Goal: Information Seeking & Learning: Learn about a topic

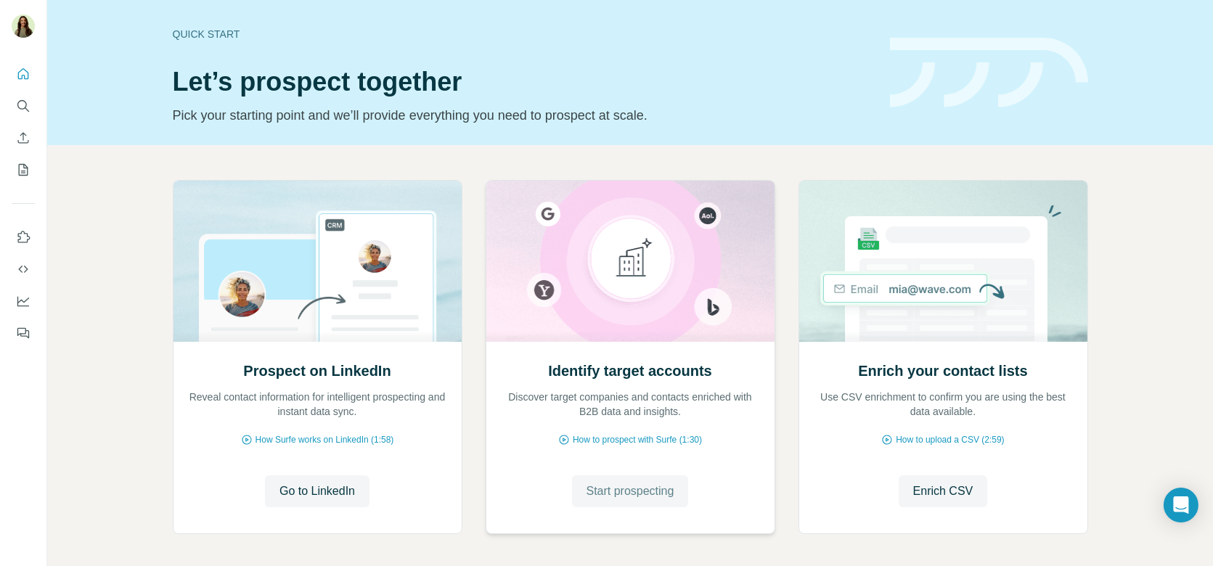
click at [630, 504] on button "Start prospecting" at bounding box center [630, 492] width 117 height 32
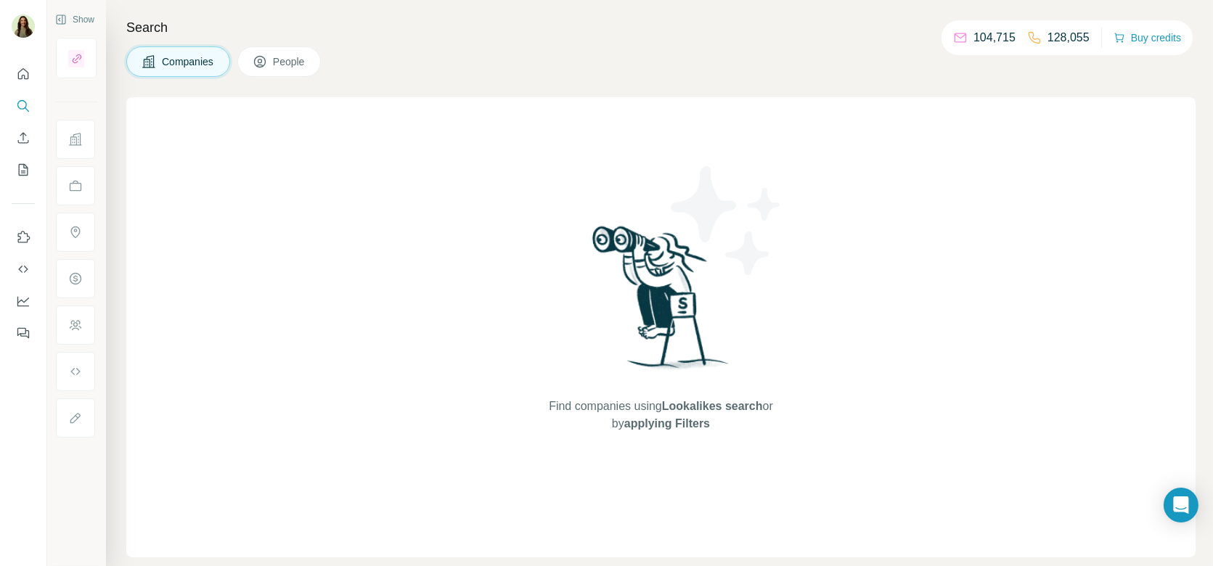
click at [25, 78] on icon "Quick start" at bounding box center [23, 73] width 11 height 11
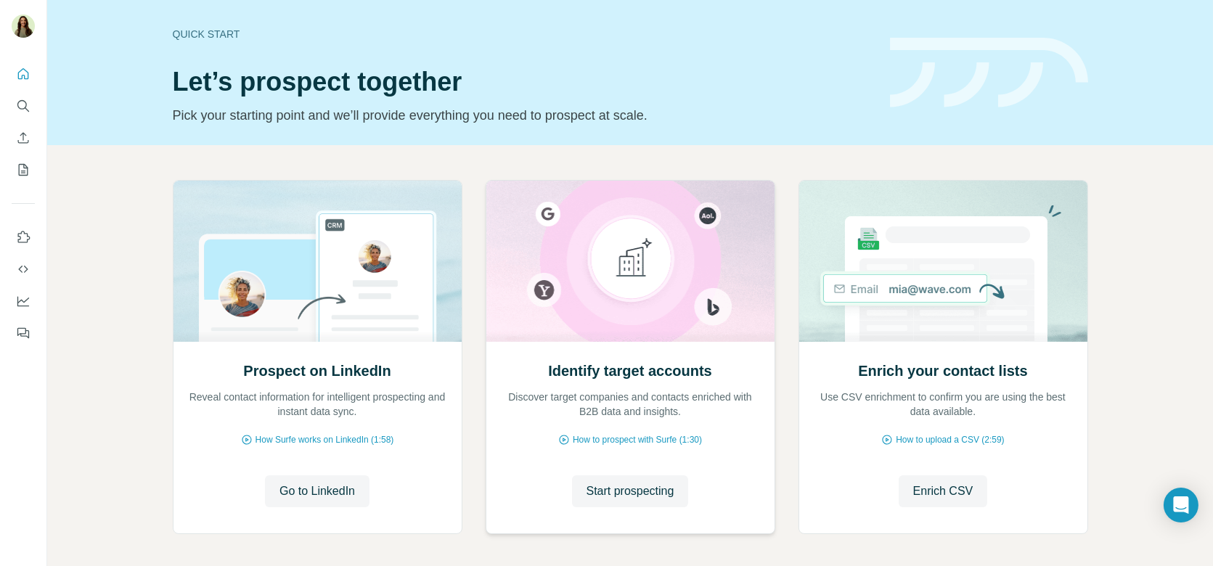
scroll to position [60, 0]
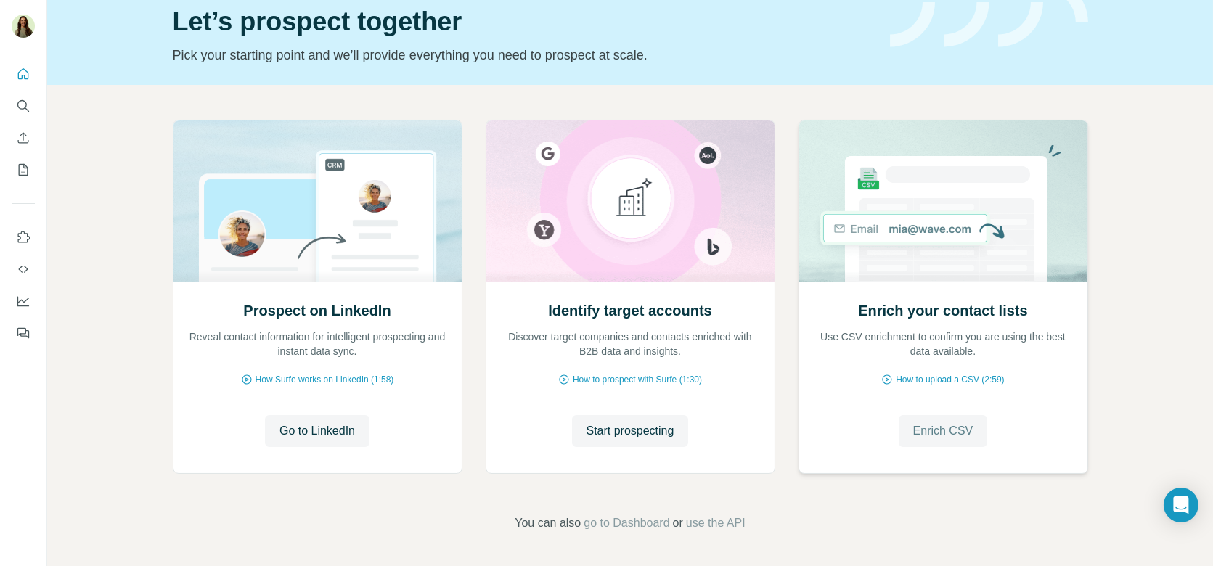
click at [951, 427] on span "Enrich CSV" at bounding box center [944, 431] width 60 height 17
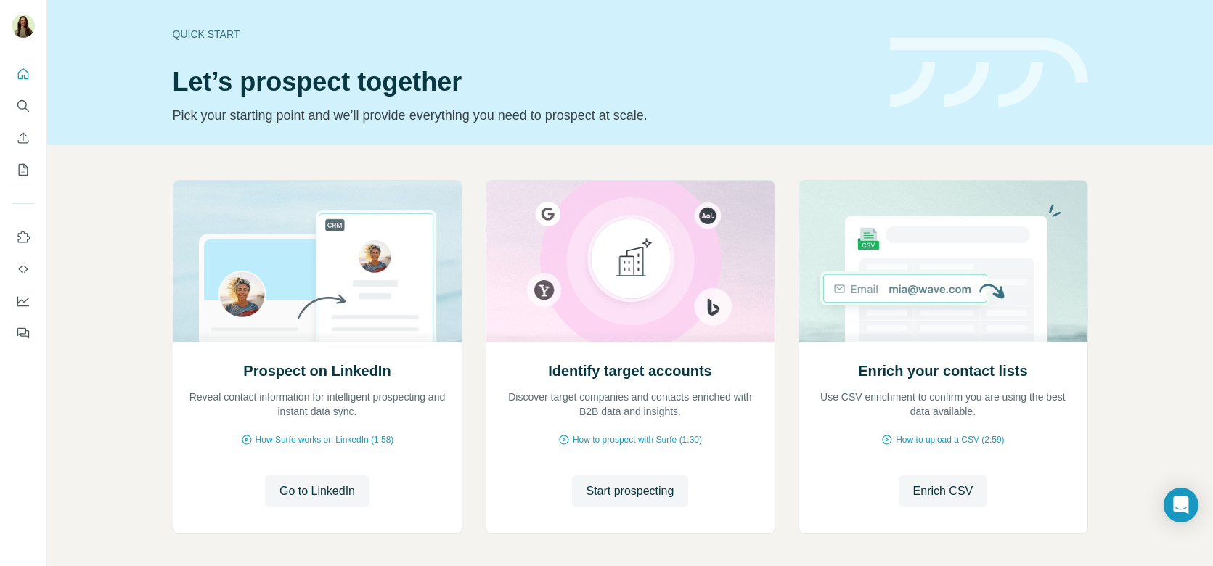
scroll to position [60, 0]
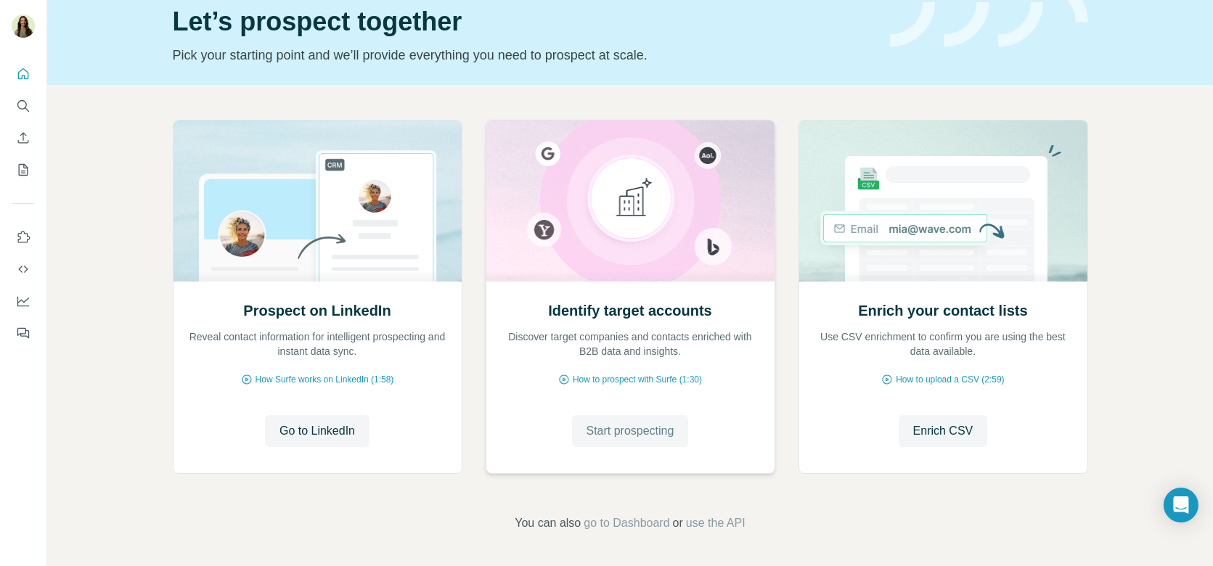
click at [630, 426] on span "Start prospecting" at bounding box center [631, 431] width 88 height 17
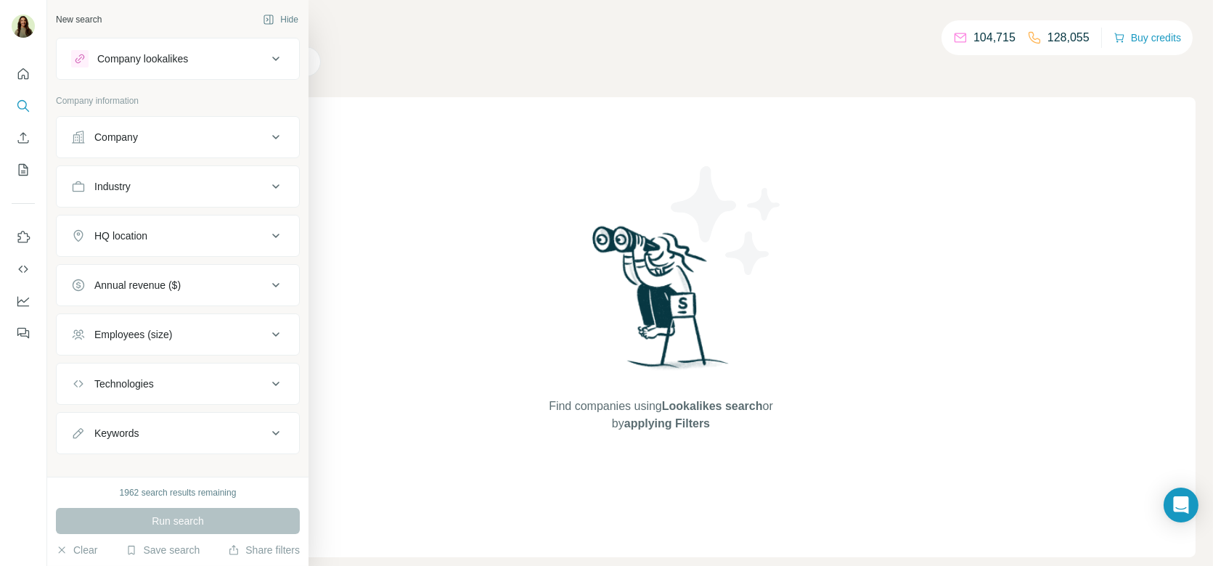
click at [175, 150] on button "Company" at bounding box center [178, 137] width 243 height 35
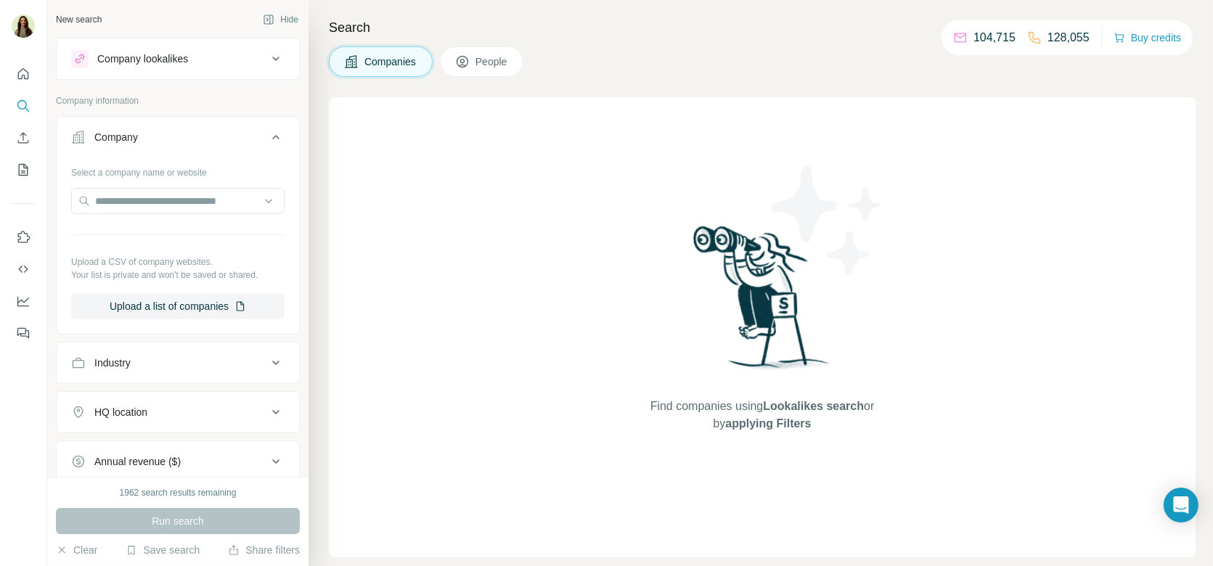
scroll to position [33, 0]
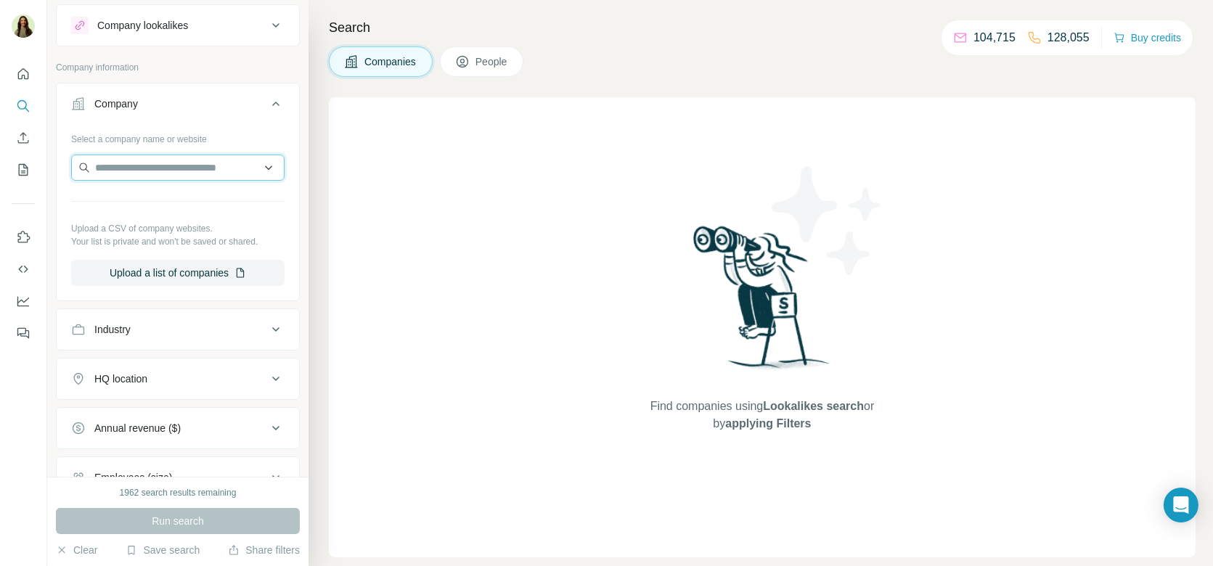
click at [152, 169] on input "text" at bounding box center [177, 168] width 213 height 26
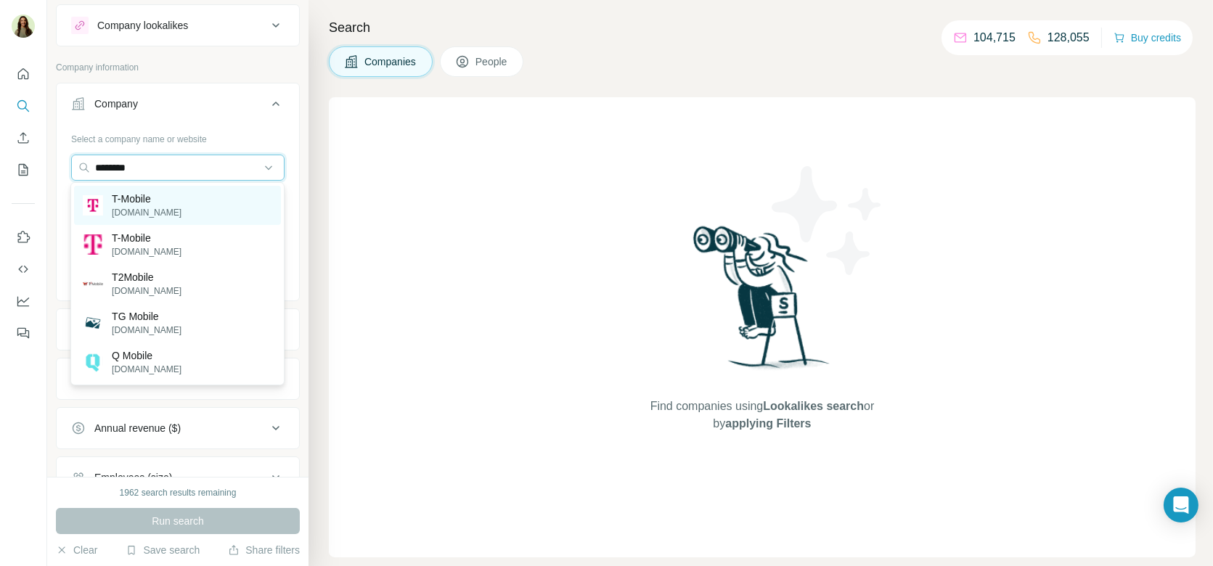
type input "********"
click at [163, 197] on p "T-Mobile" at bounding box center [147, 199] width 70 height 15
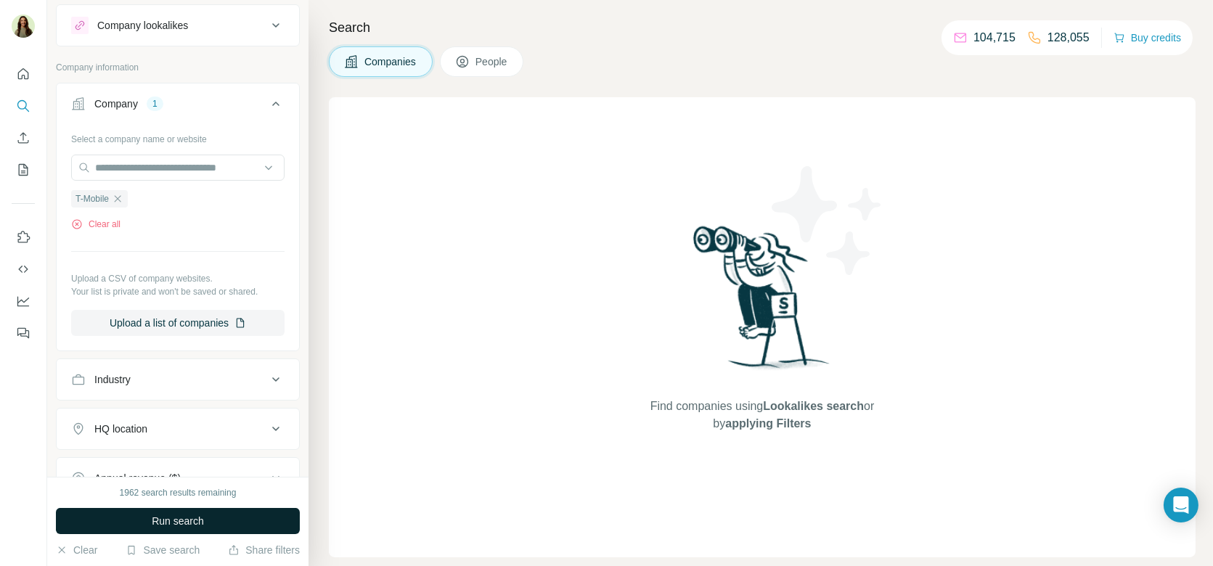
click at [155, 523] on span "Run search" at bounding box center [178, 521] width 52 height 15
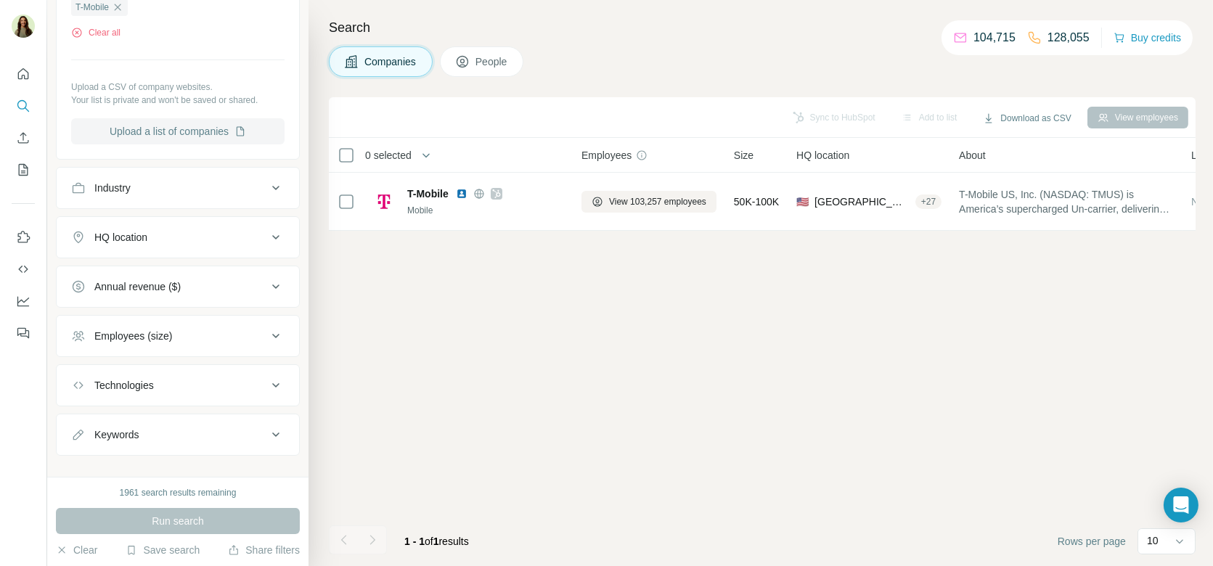
scroll to position [239, 0]
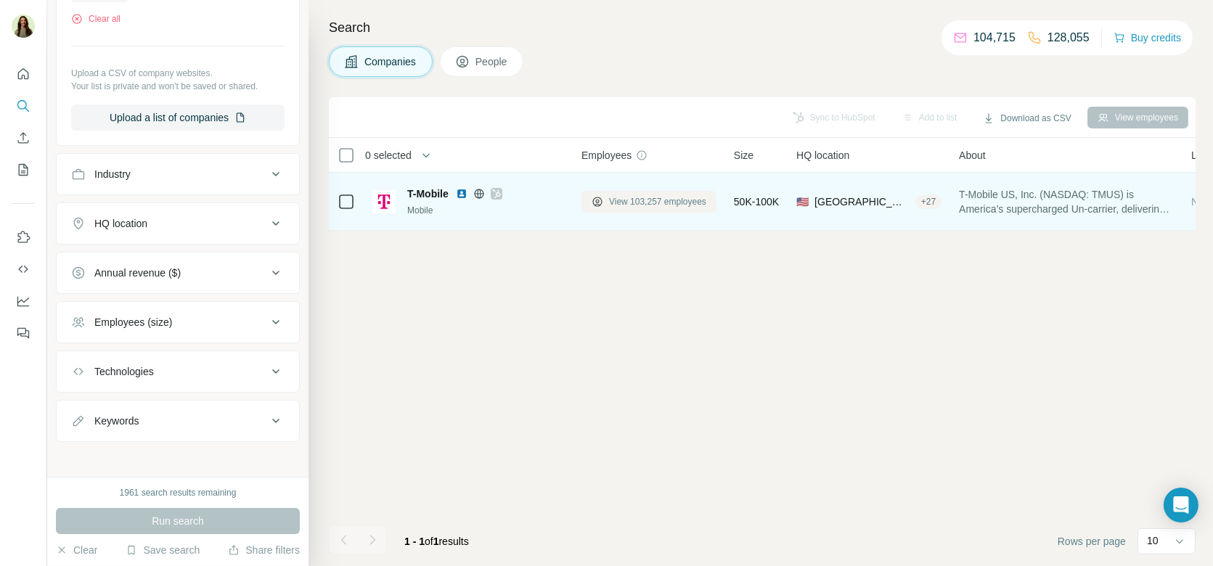
click at [653, 200] on span "View 103,257 employees" at bounding box center [657, 201] width 97 height 13
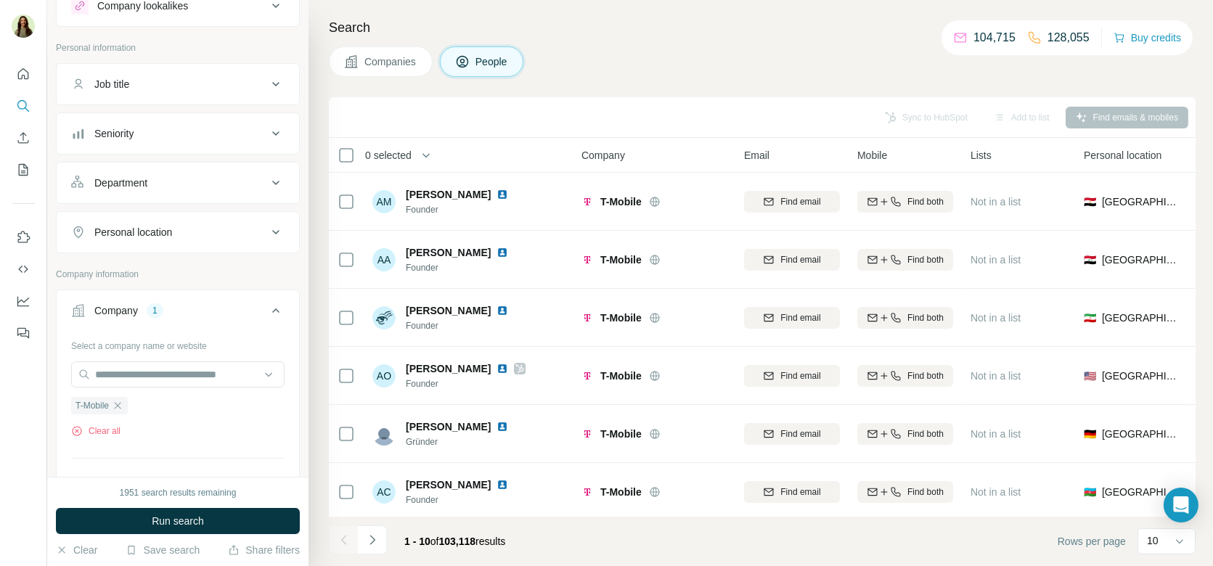
scroll to position [52, 0]
click at [194, 92] on button "Job title" at bounding box center [178, 85] width 243 height 35
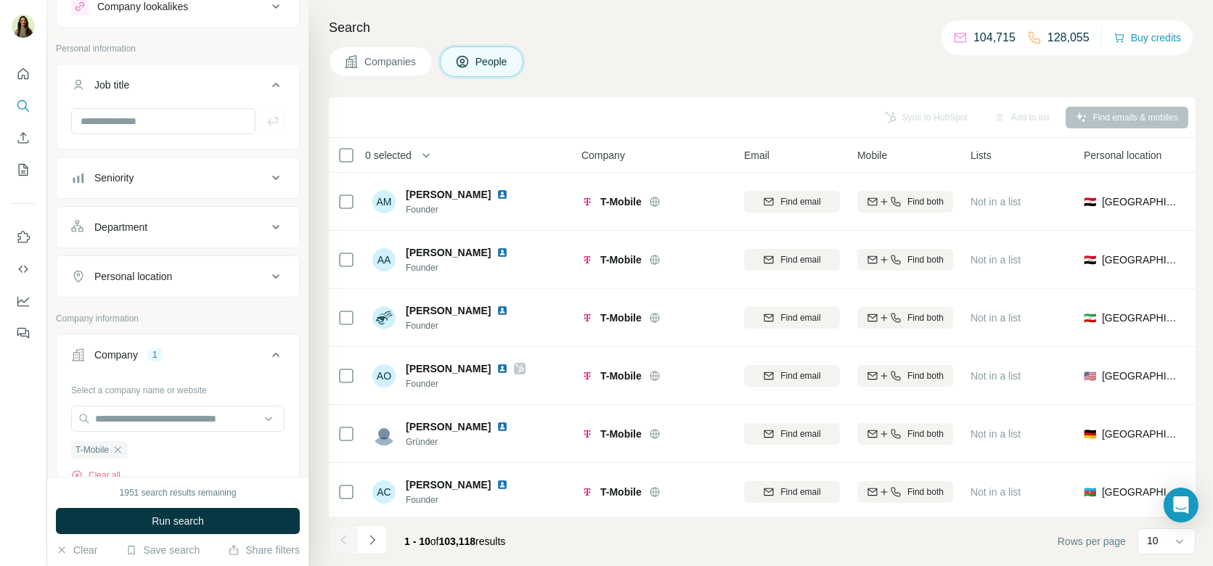
click at [196, 269] on div "Personal location" at bounding box center [169, 276] width 196 height 15
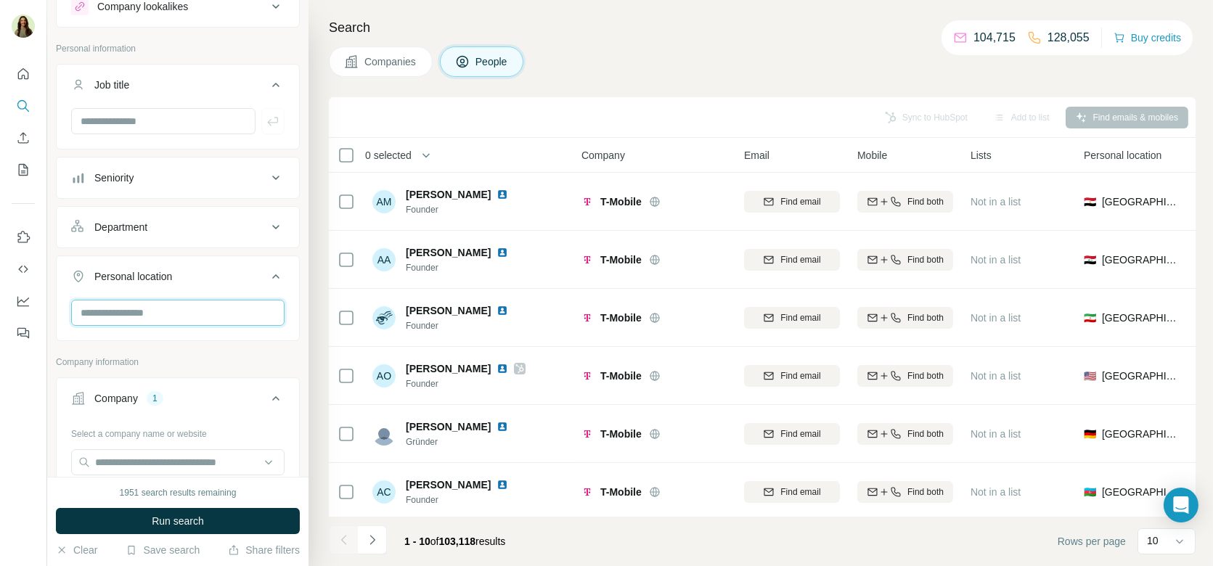
click at [176, 300] on input "text" at bounding box center [177, 313] width 213 height 26
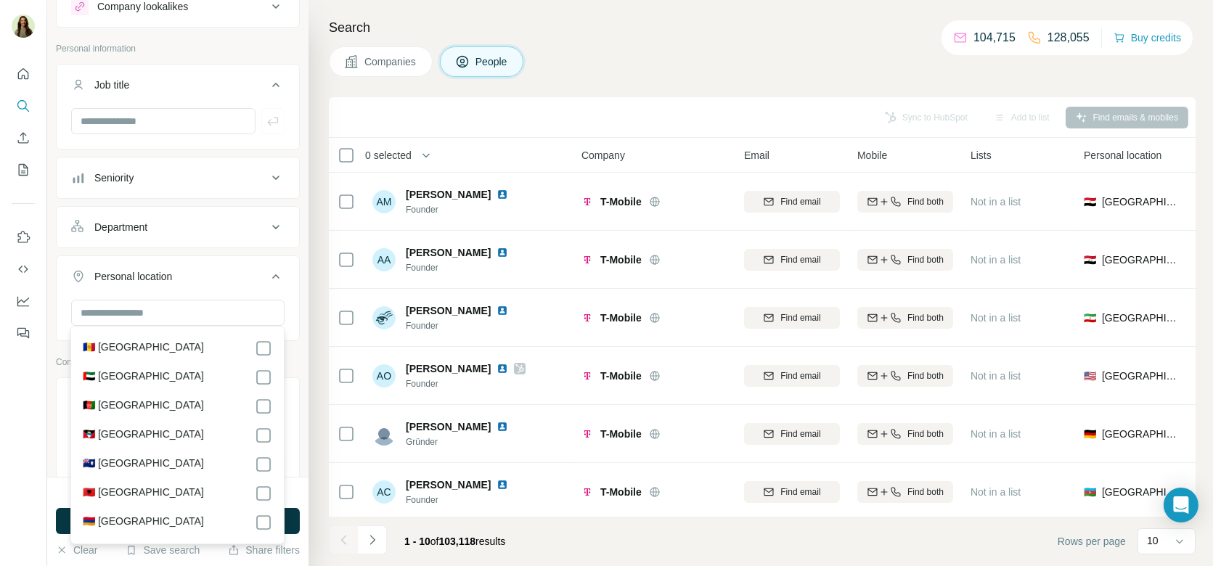
click at [219, 226] on div "Department" at bounding box center [169, 227] width 196 height 15
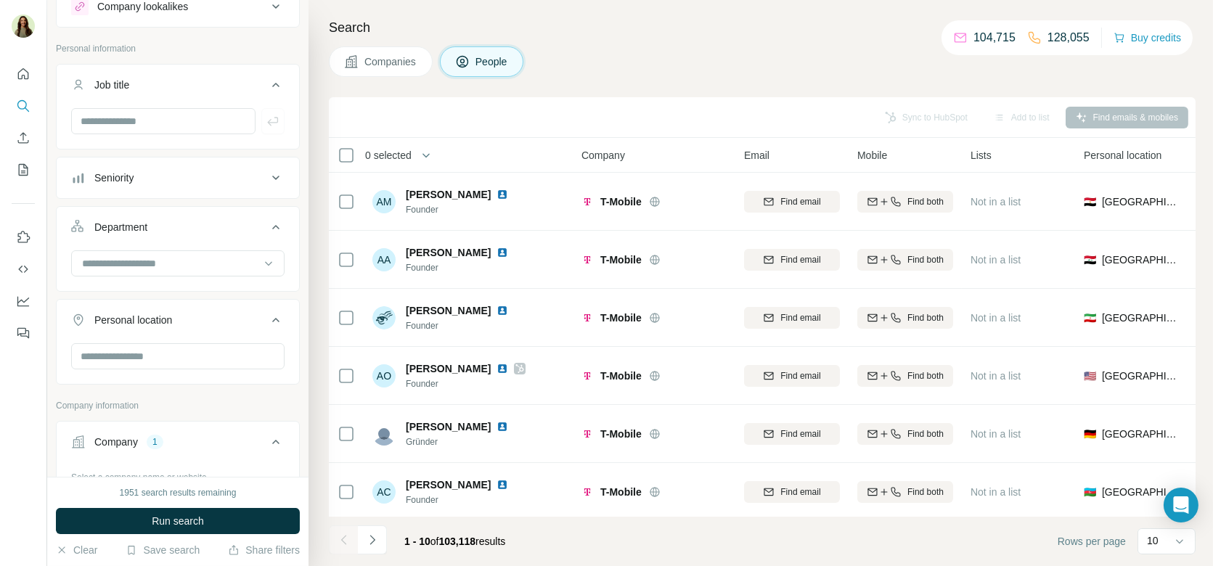
click at [216, 171] on div "Seniority" at bounding box center [169, 178] width 196 height 15
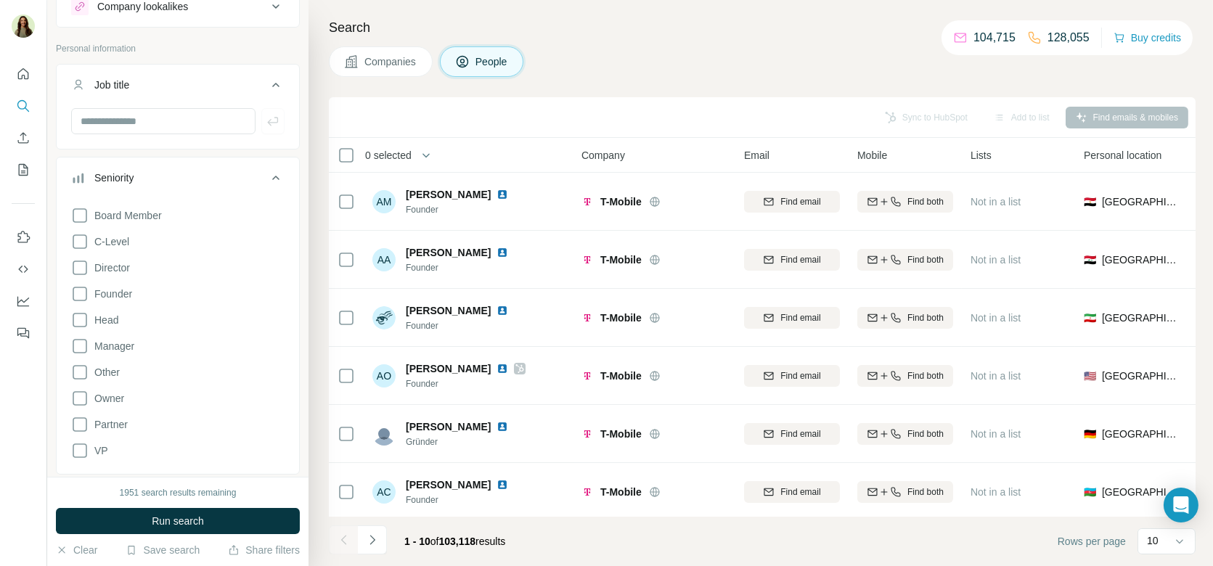
click at [216, 171] on div "Seniority" at bounding box center [169, 178] width 196 height 15
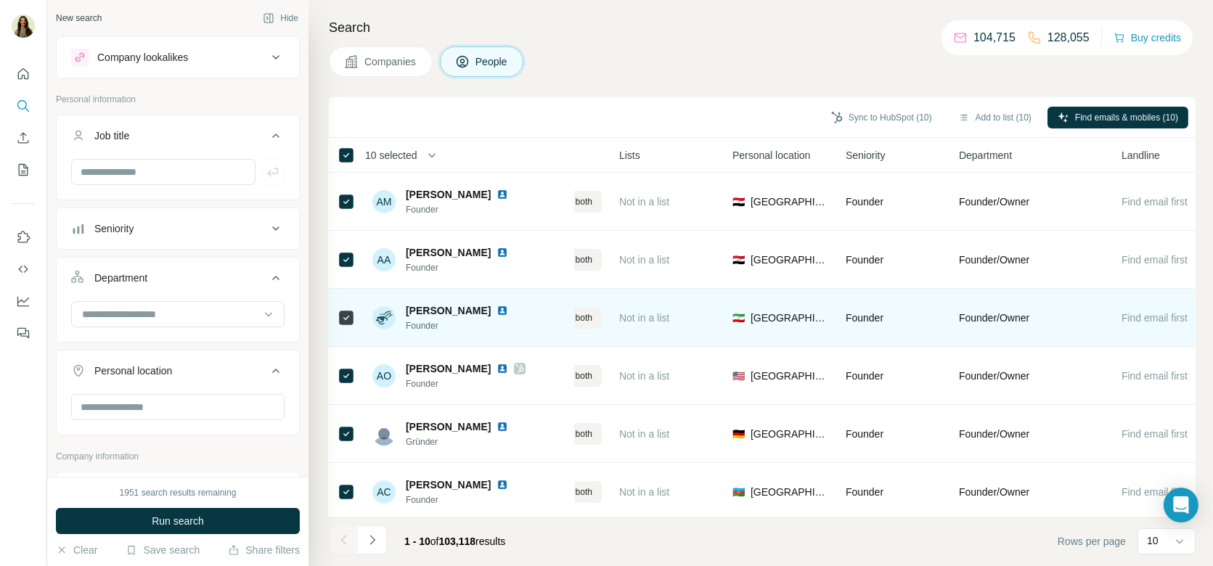
scroll to position [0, 381]
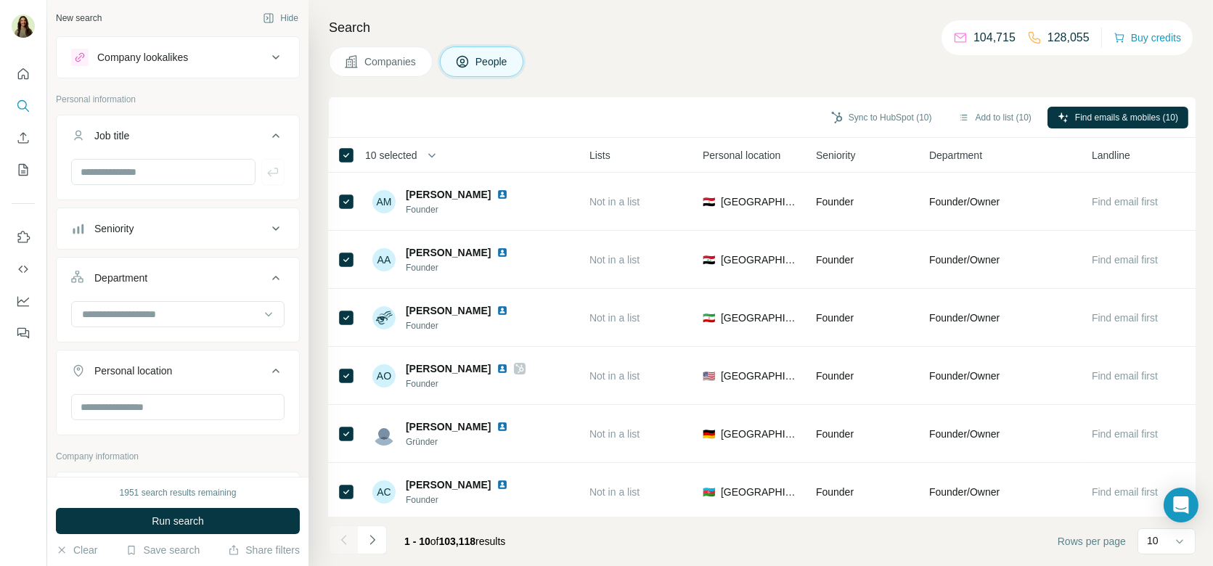
click at [394, 62] on span "Companies" at bounding box center [391, 61] width 53 height 15
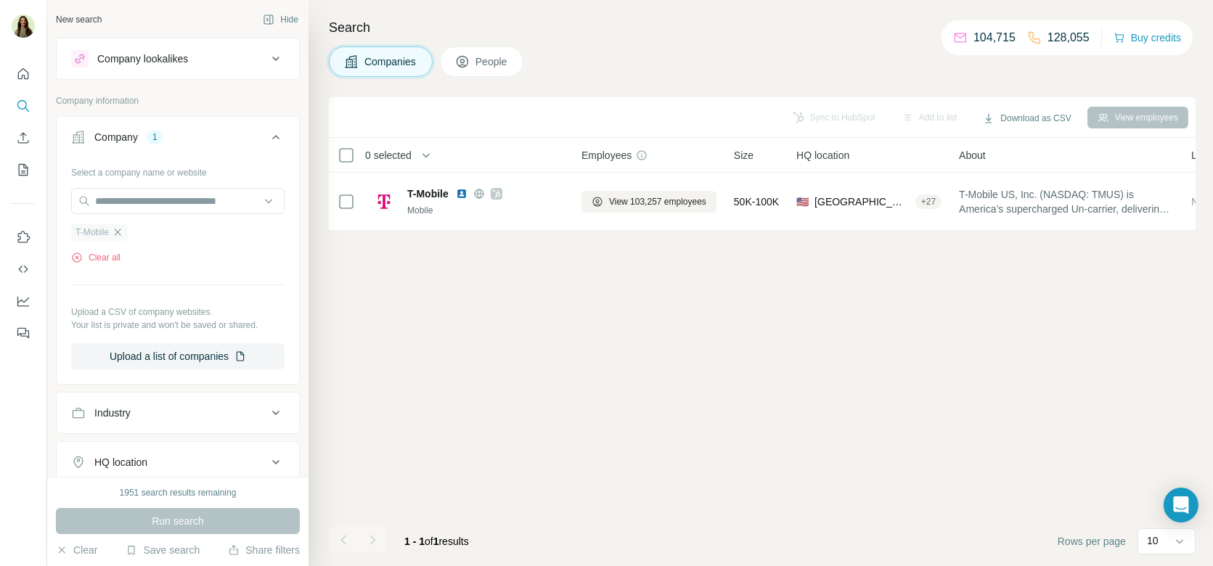
click at [118, 232] on icon "button" at bounding box center [118, 233] width 12 height 12
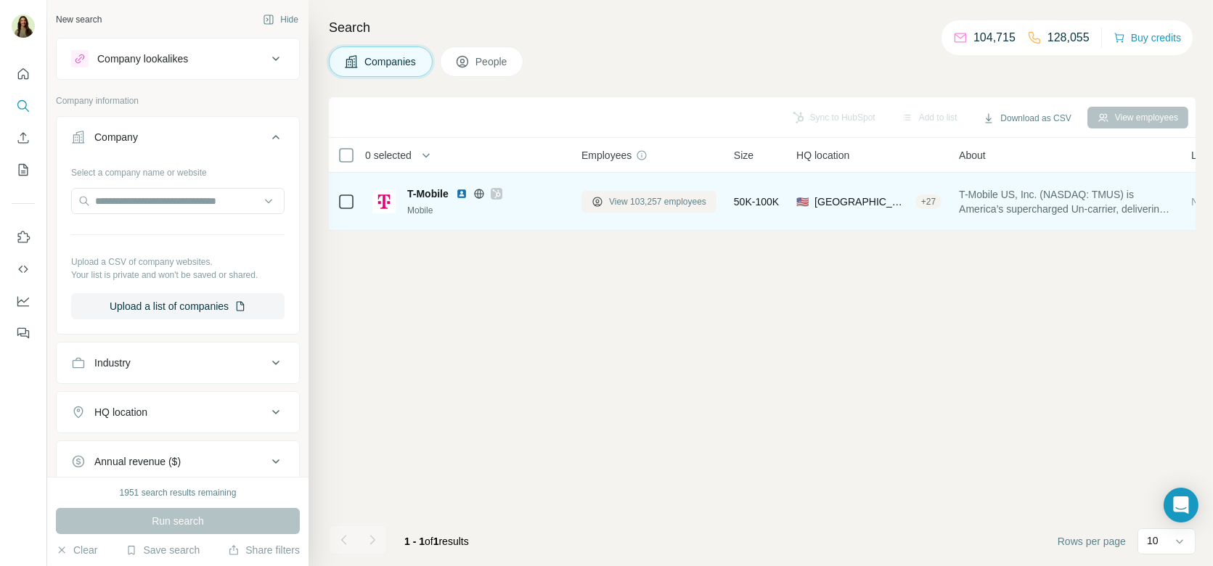
click at [619, 207] on span "View 103,257 employees" at bounding box center [657, 201] width 97 height 13
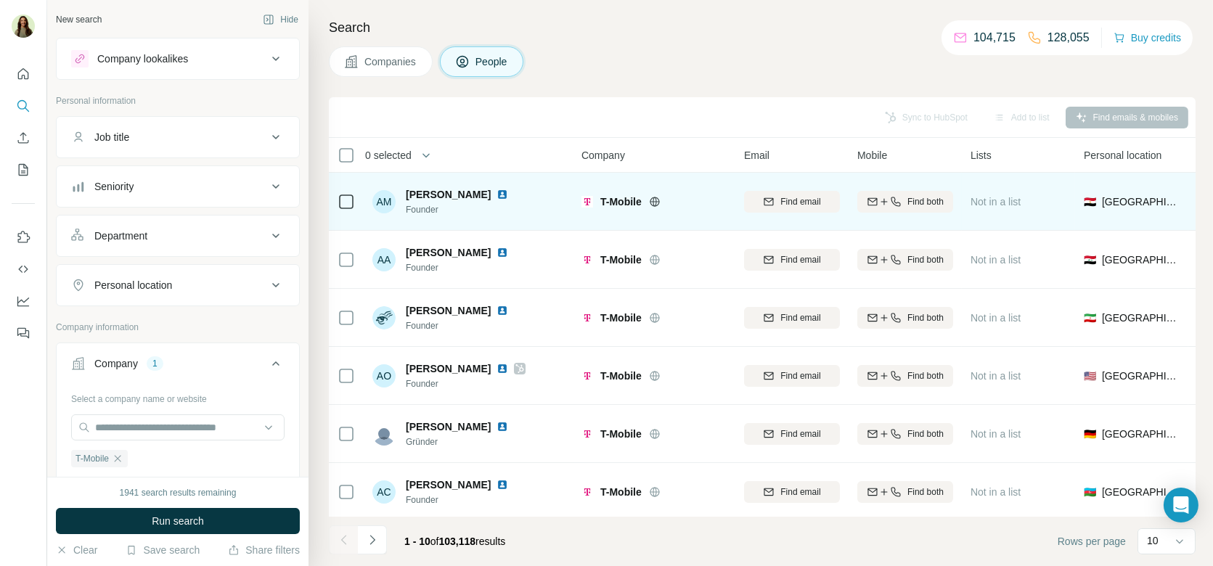
click at [181, 278] on div "Personal location" at bounding box center [169, 285] width 196 height 15
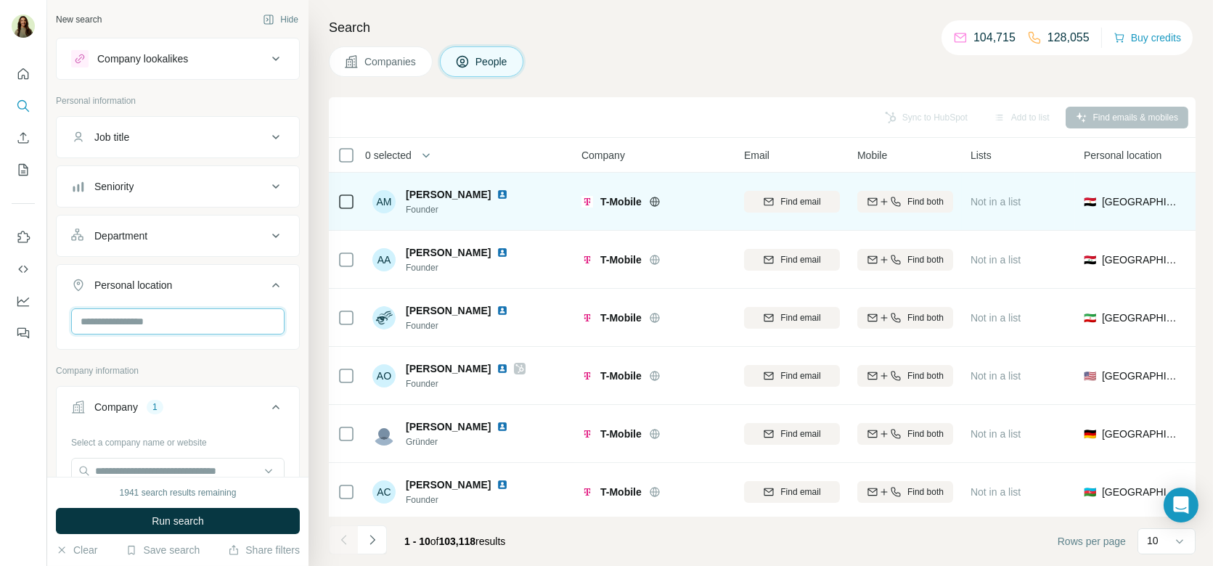
click at [179, 318] on input "text" at bounding box center [177, 322] width 213 height 26
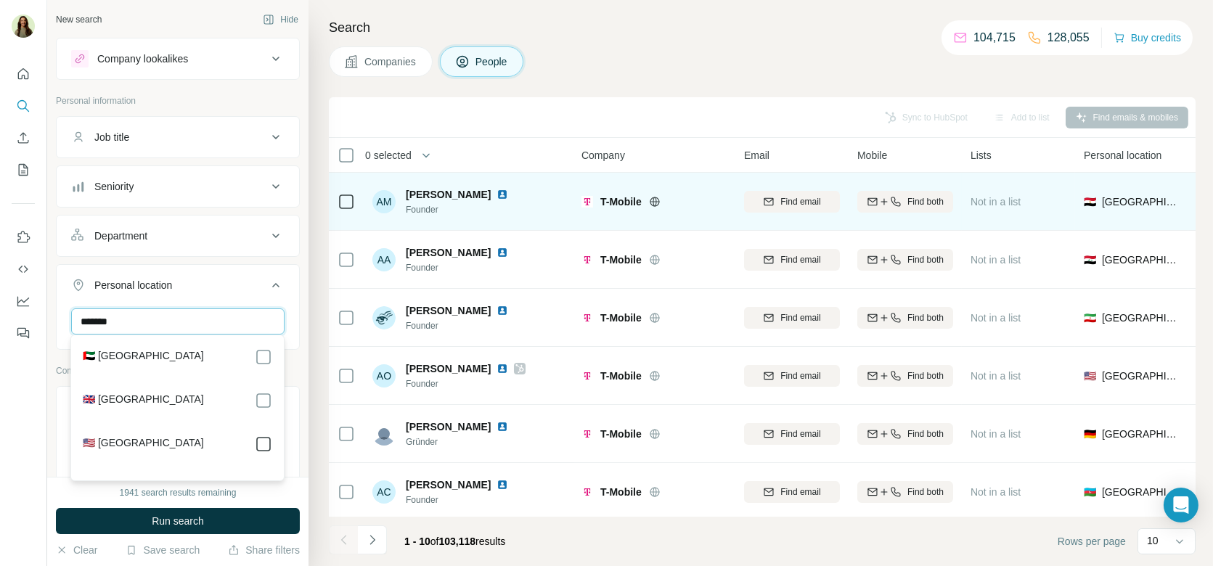
type input "******"
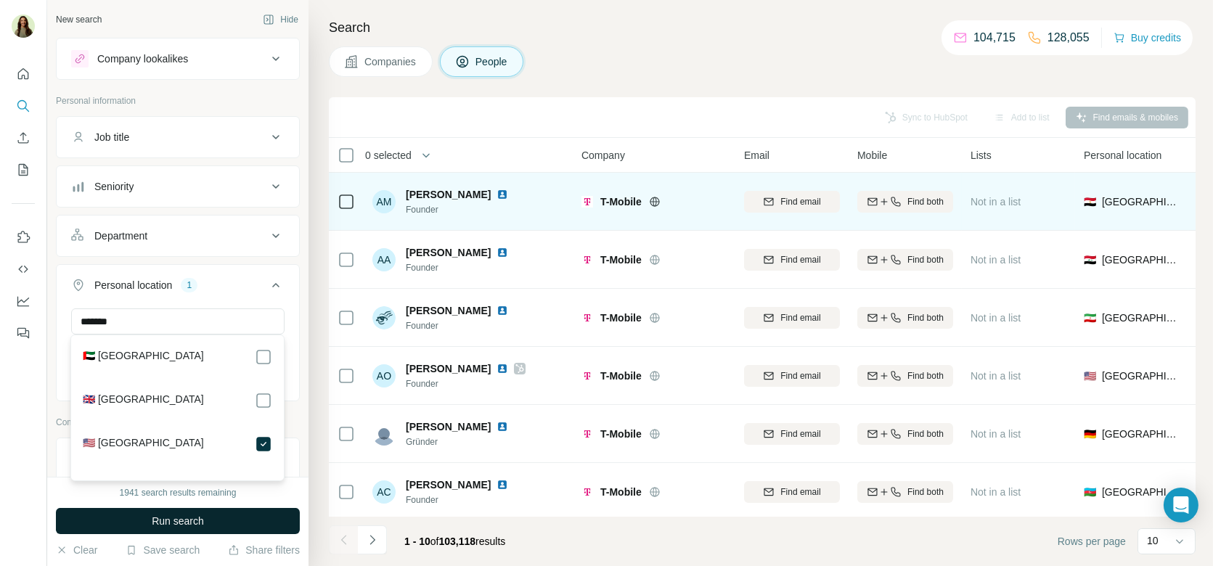
click at [190, 525] on span "Run search" at bounding box center [178, 521] width 52 height 15
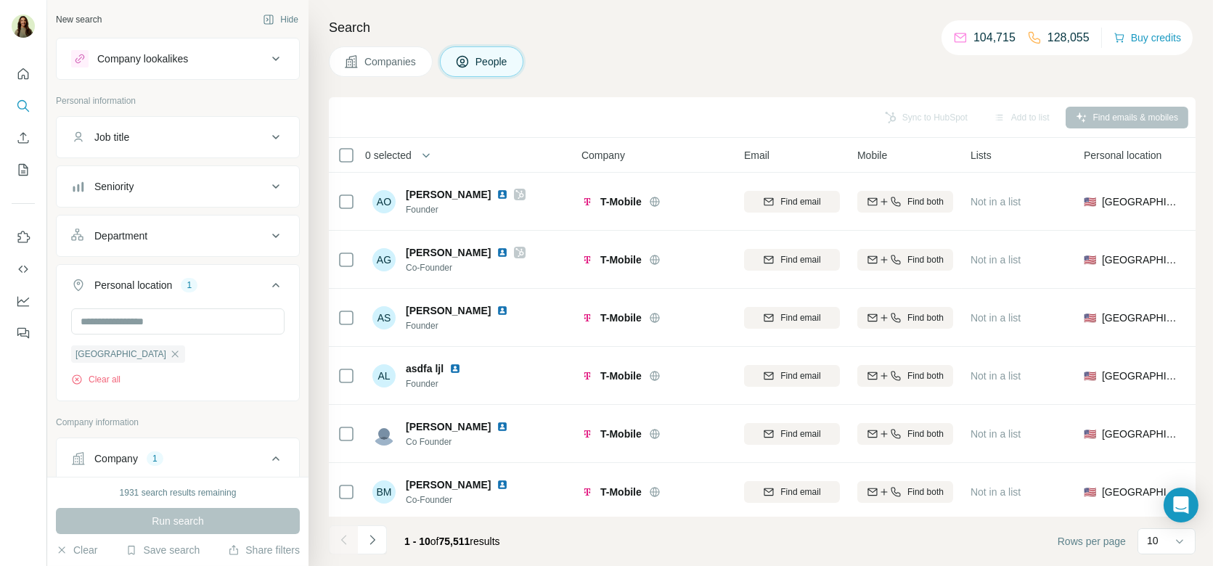
click at [165, 187] on div "Seniority" at bounding box center [169, 186] width 196 height 15
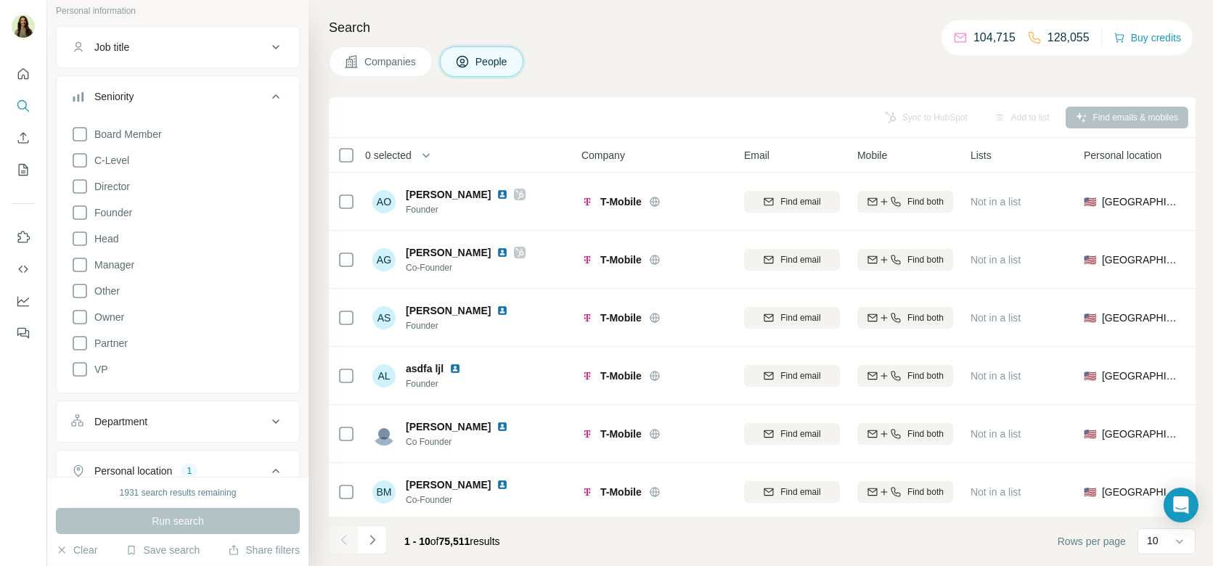
scroll to position [97, 0]
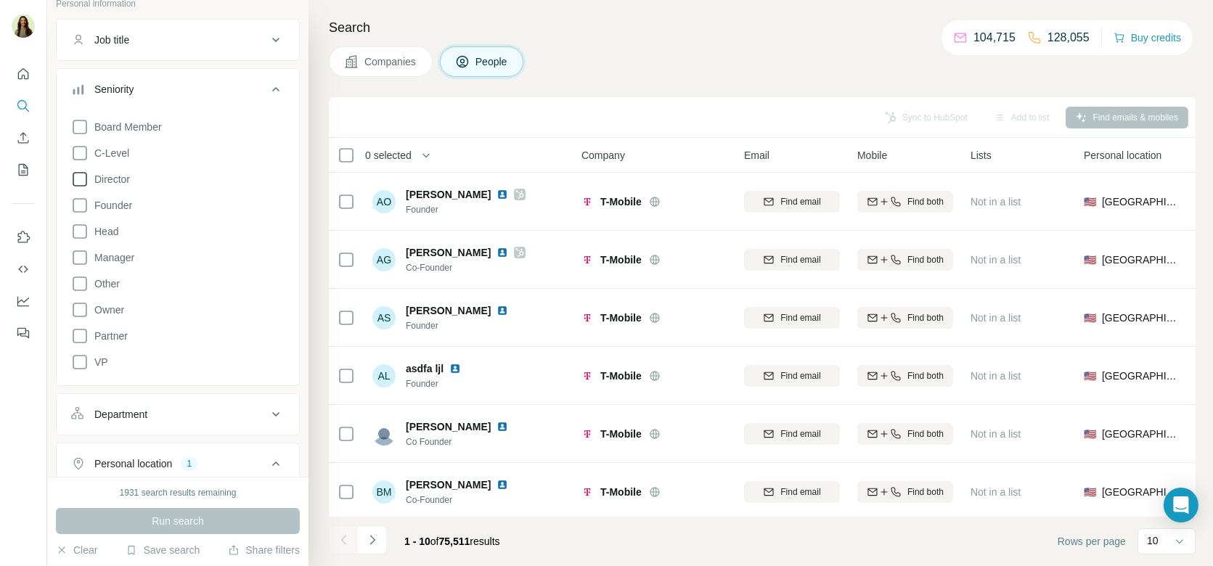
click at [80, 178] on icon at bounding box center [79, 179] width 17 height 17
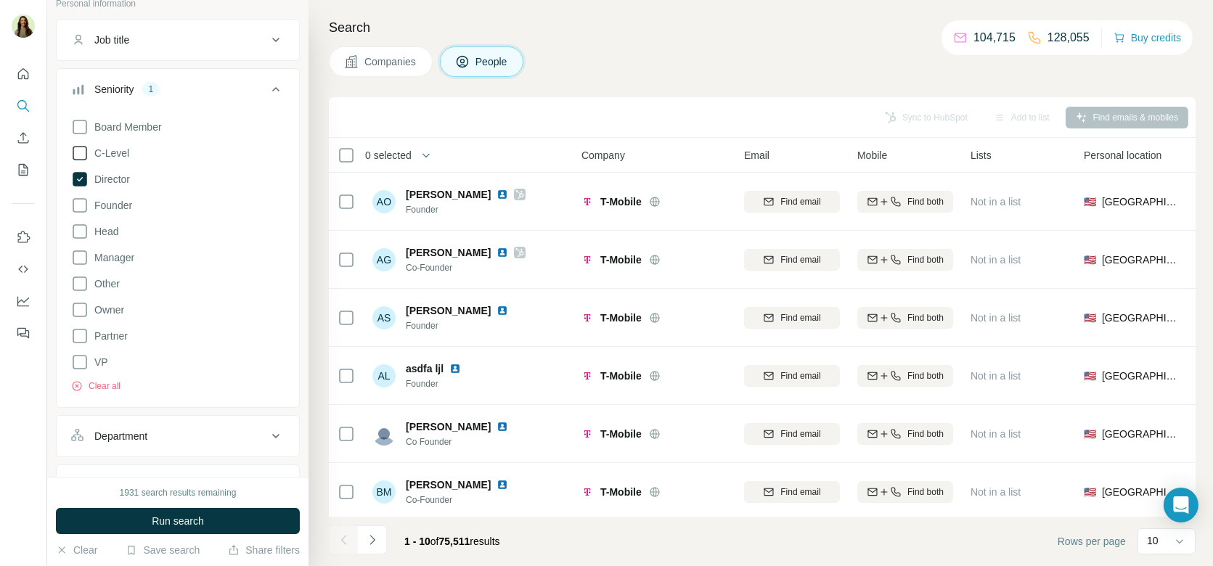
click at [75, 154] on icon at bounding box center [79, 153] width 17 height 17
drag, startPoint x: 82, startPoint y: 126, endPoint x: 81, endPoint y: 136, distance: 9.5
click at [81, 127] on icon at bounding box center [79, 126] width 17 height 17
click at [81, 208] on icon at bounding box center [79, 205] width 17 height 17
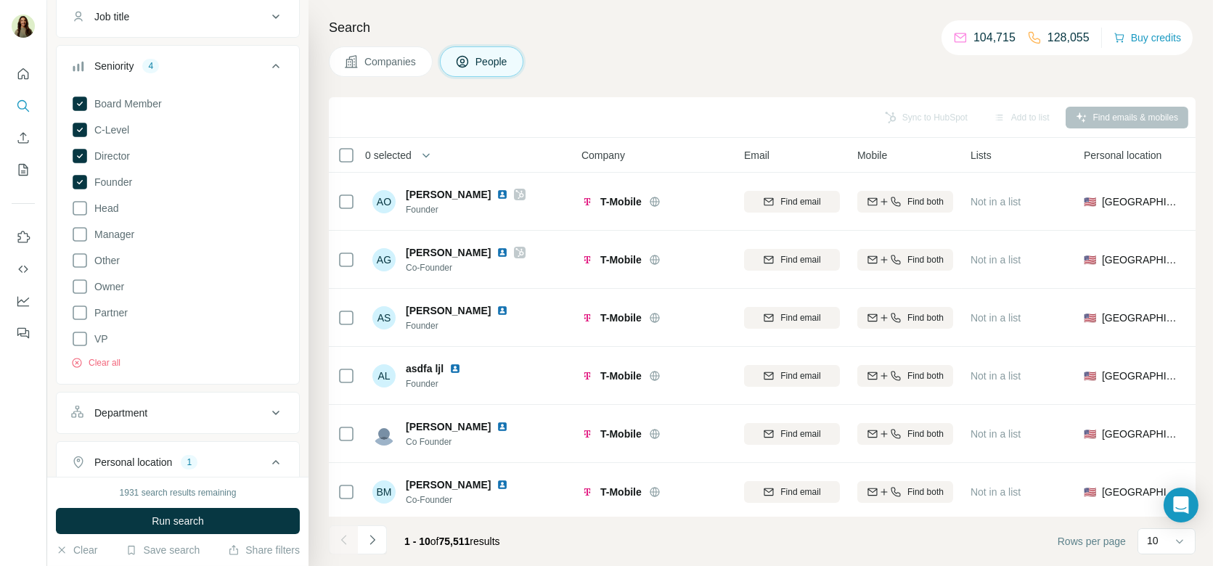
scroll to position [125, 0]
click at [78, 227] on icon at bounding box center [79, 229] width 17 height 17
click at [76, 337] on icon at bounding box center [79, 334] width 17 height 17
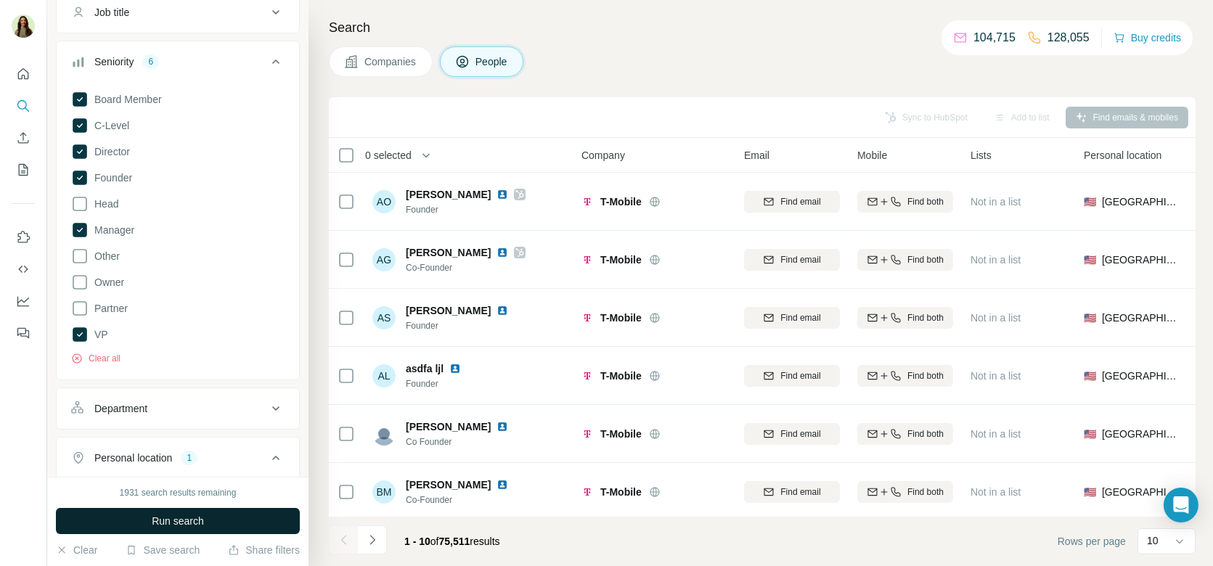
click at [185, 525] on span "Run search" at bounding box center [178, 521] width 52 height 15
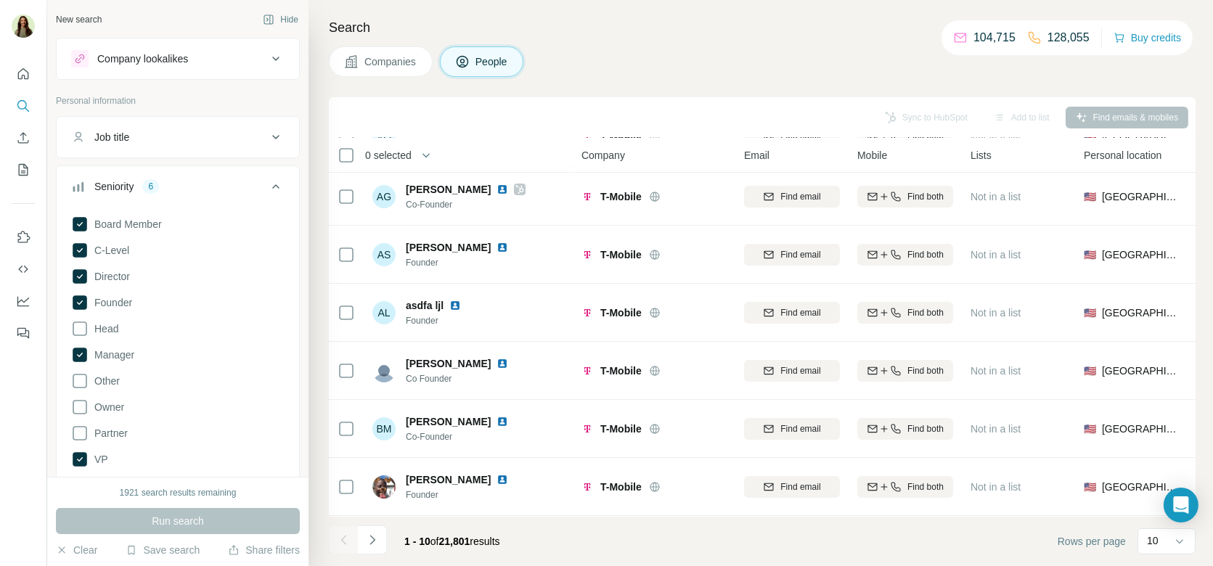
click at [161, 46] on button "Company lookalikes" at bounding box center [178, 58] width 243 height 35
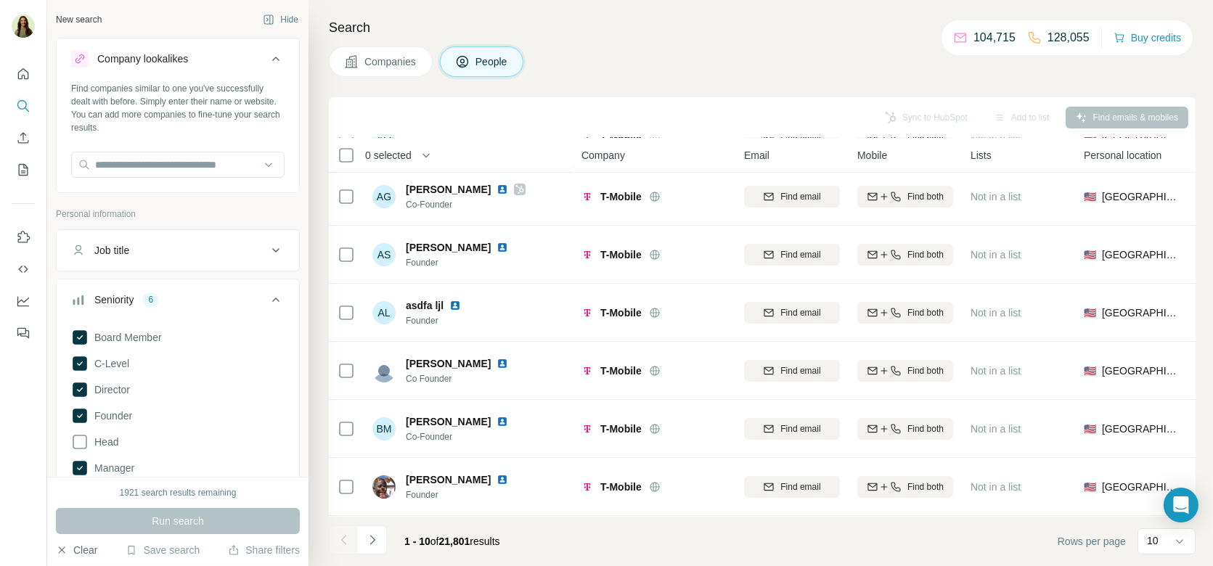
click at [86, 552] on button "Clear" at bounding box center [76, 550] width 41 height 15
click at [157, 161] on input "text" at bounding box center [177, 165] width 213 height 26
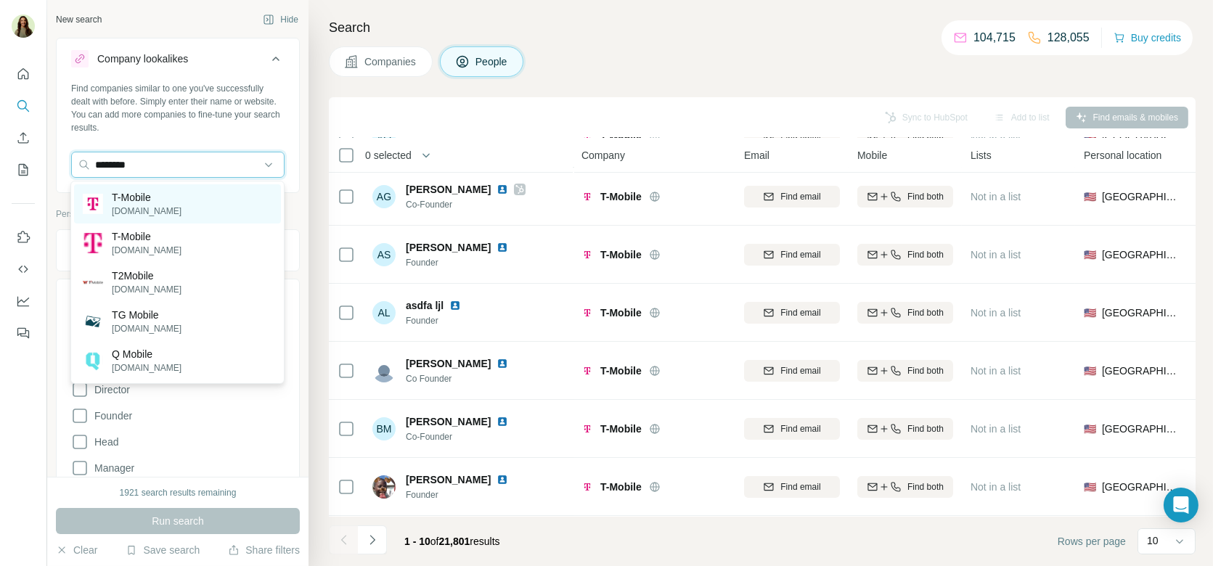
type input "********"
click at [178, 209] on div "T-Mobile [DOMAIN_NAME]" at bounding box center [177, 203] width 207 height 39
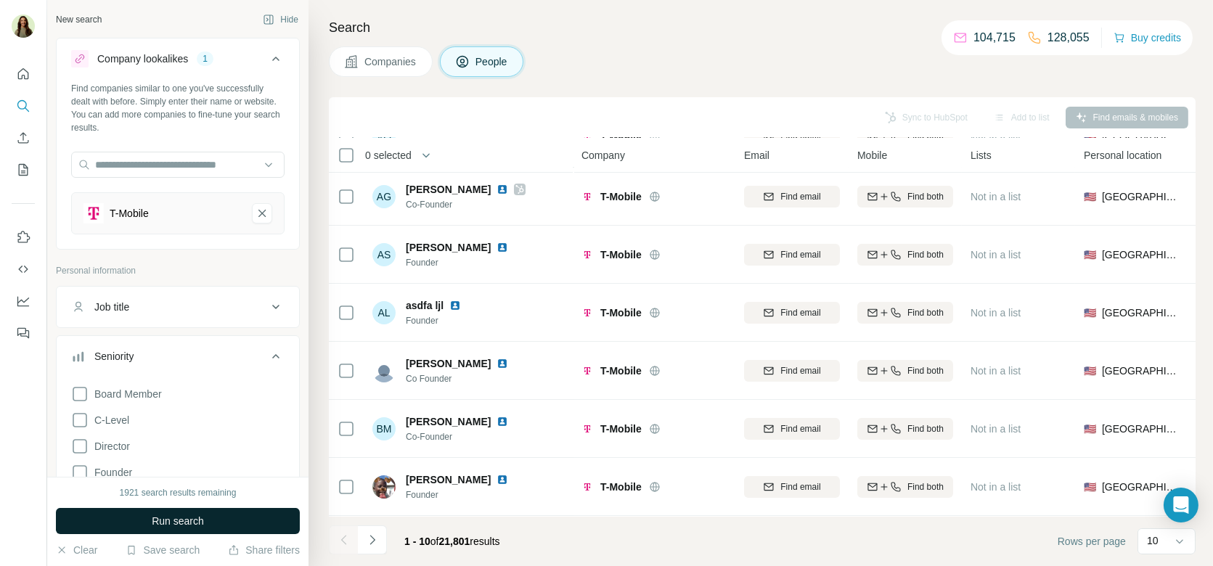
click at [185, 517] on span "Run search" at bounding box center [178, 521] width 52 height 15
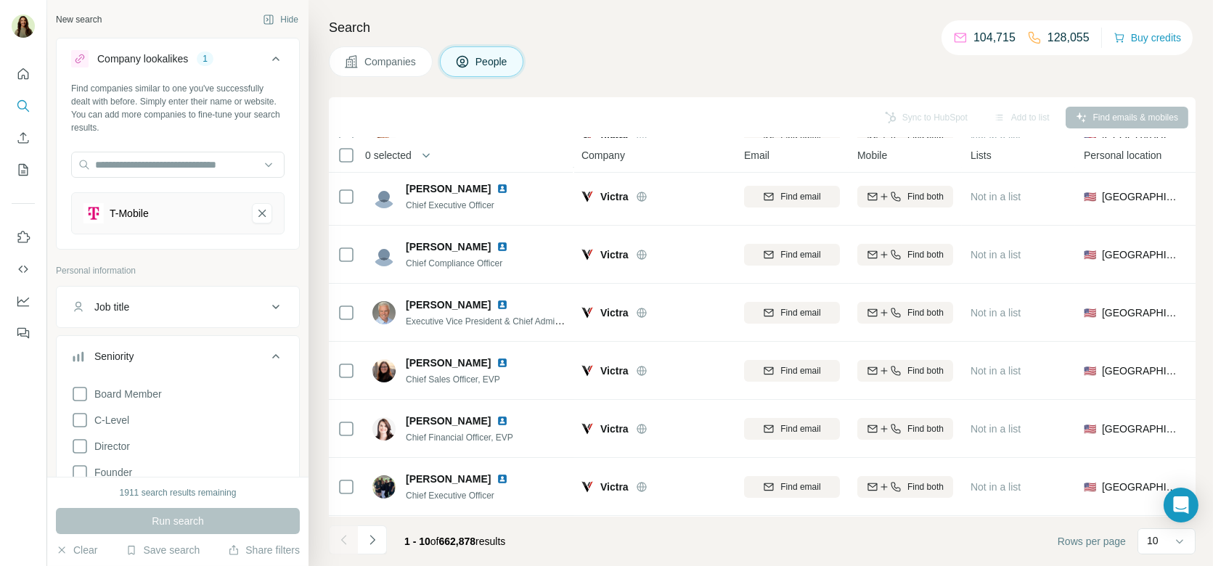
click at [401, 50] on button "Companies" at bounding box center [381, 61] width 104 height 30
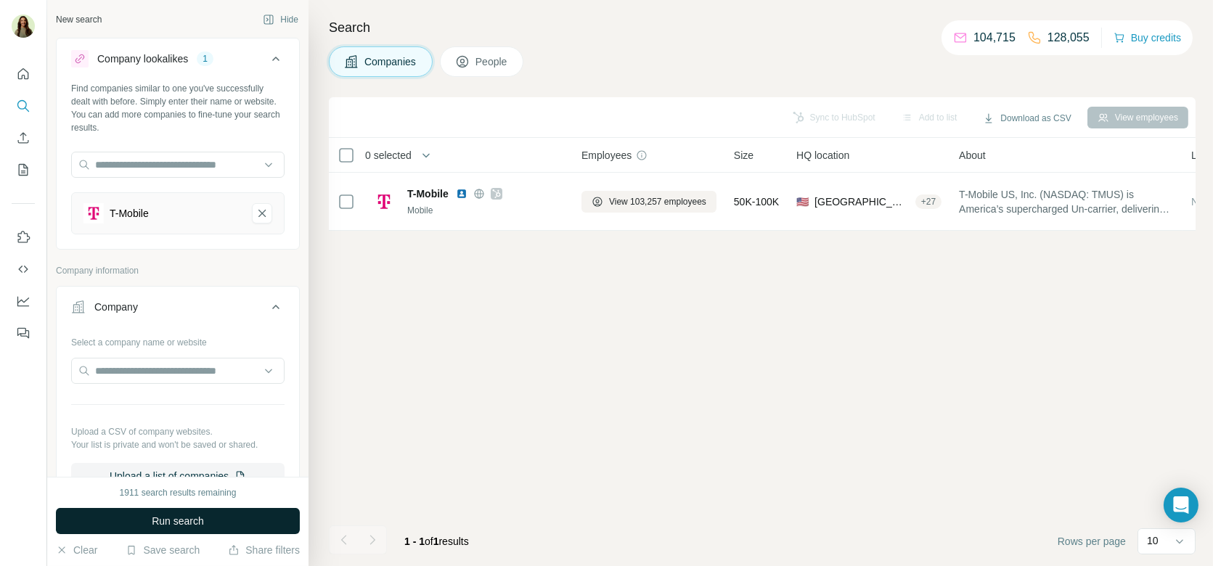
click at [159, 516] on span "Run search" at bounding box center [178, 521] width 52 height 15
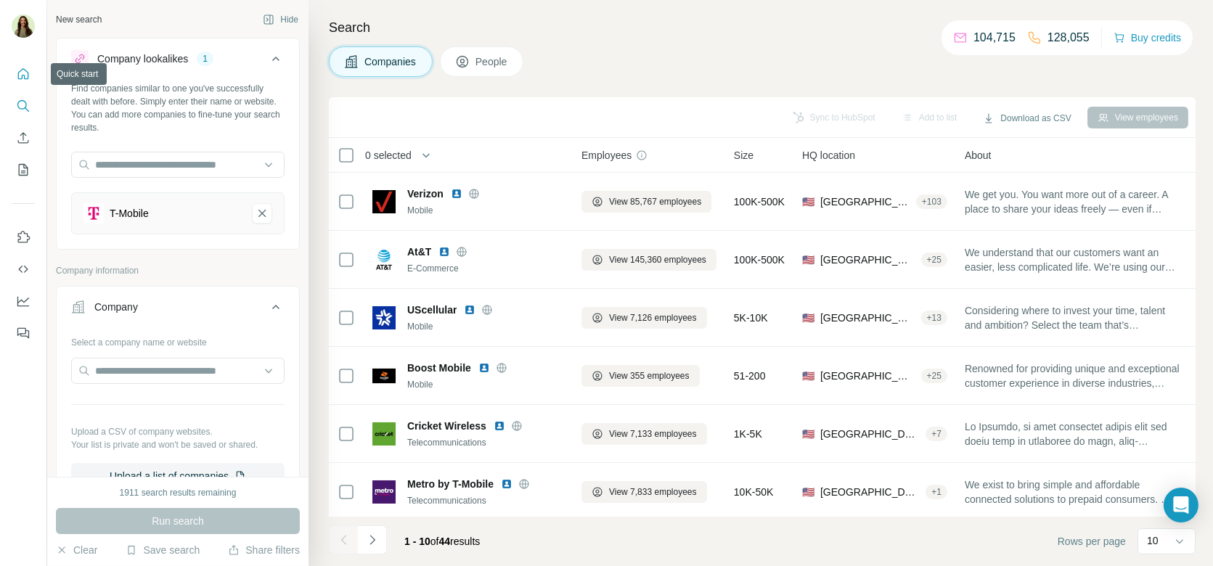
click at [23, 76] on icon "Quick start" at bounding box center [23, 74] width 15 height 15
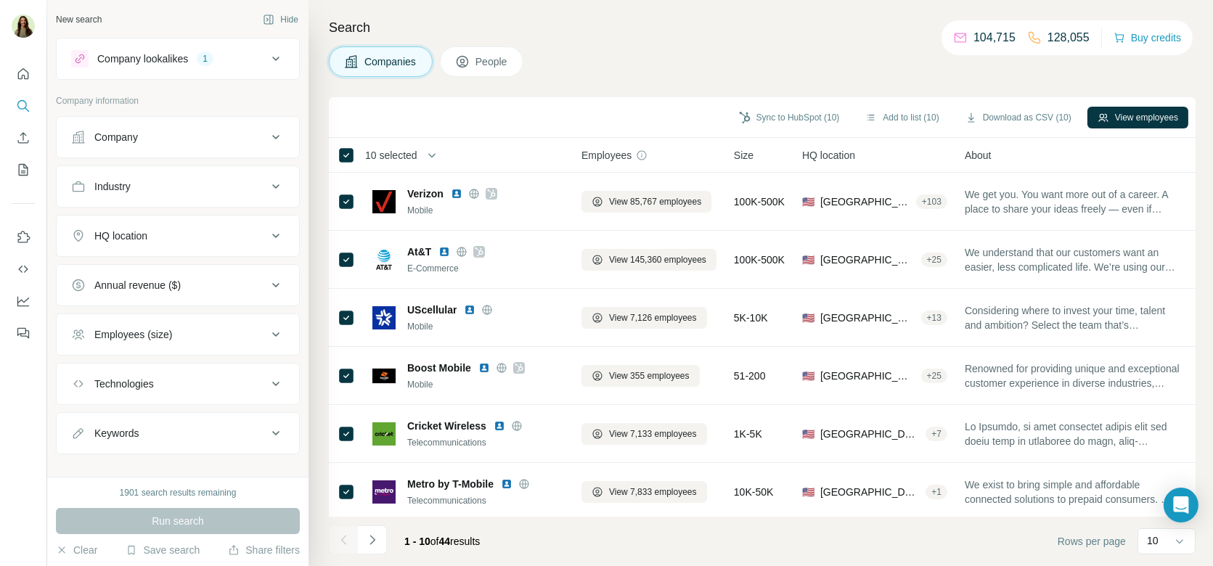
click at [630, 90] on div "Search Companies People Sync to HubSpot (10) Add to list (10) Download as CSV (…" at bounding box center [761, 283] width 905 height 566
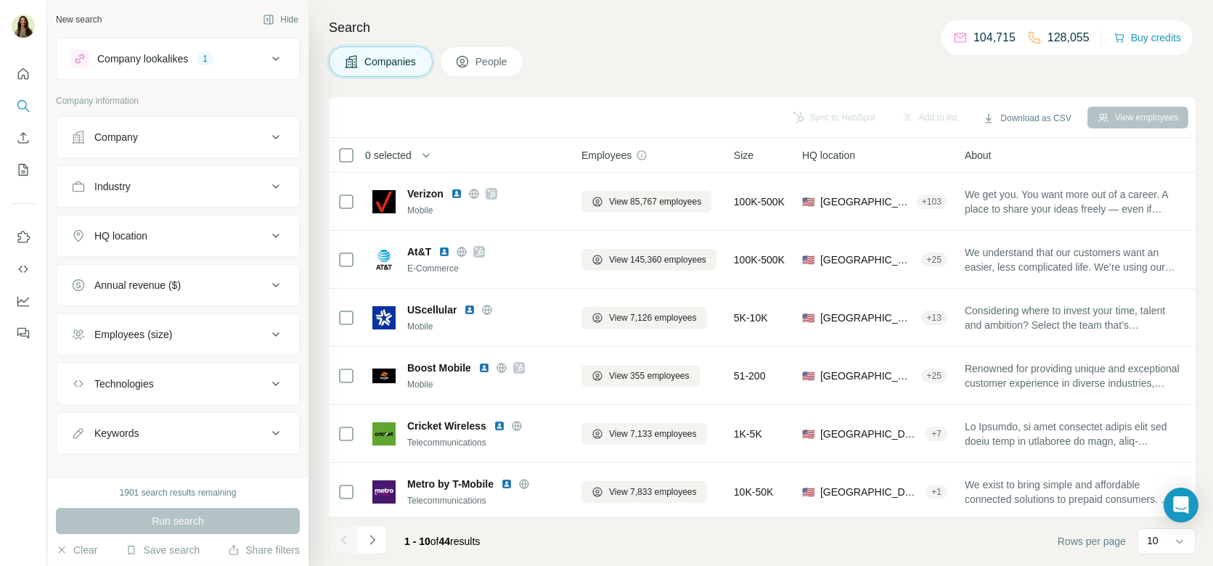
click at [474, 66] on button "People" at bounding box center [482, 61] width 84 height 30
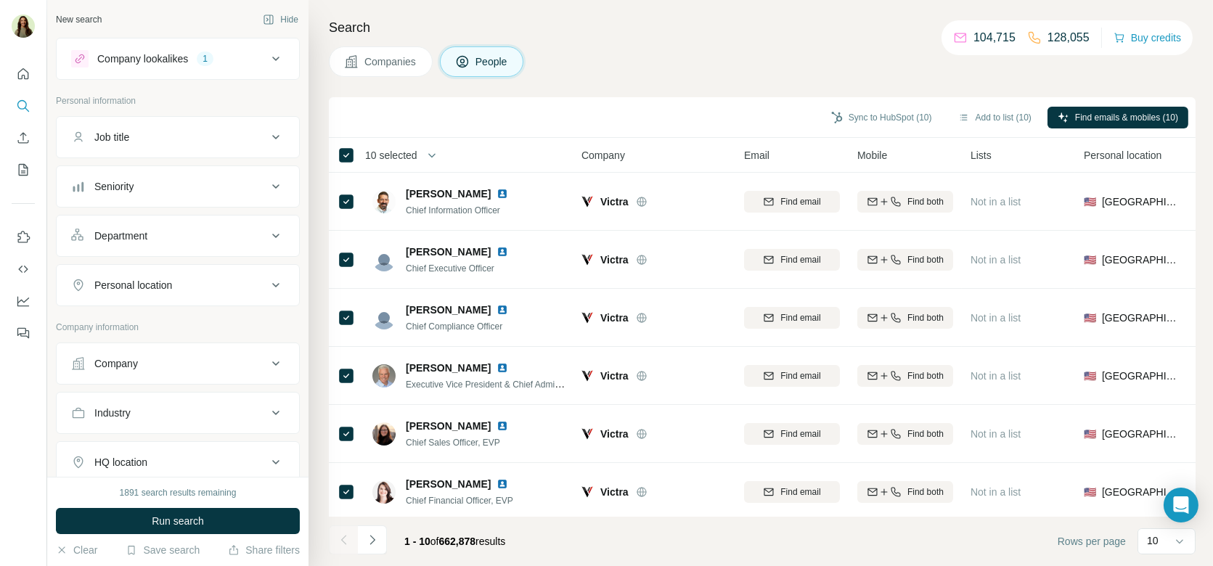
click at [431, 145] on th "10 selected" at bounding box center [445, 155] width 232 height 35
click at [418, 148] on span "10 selected" at bounding box center [391, 155] width 52 height 15
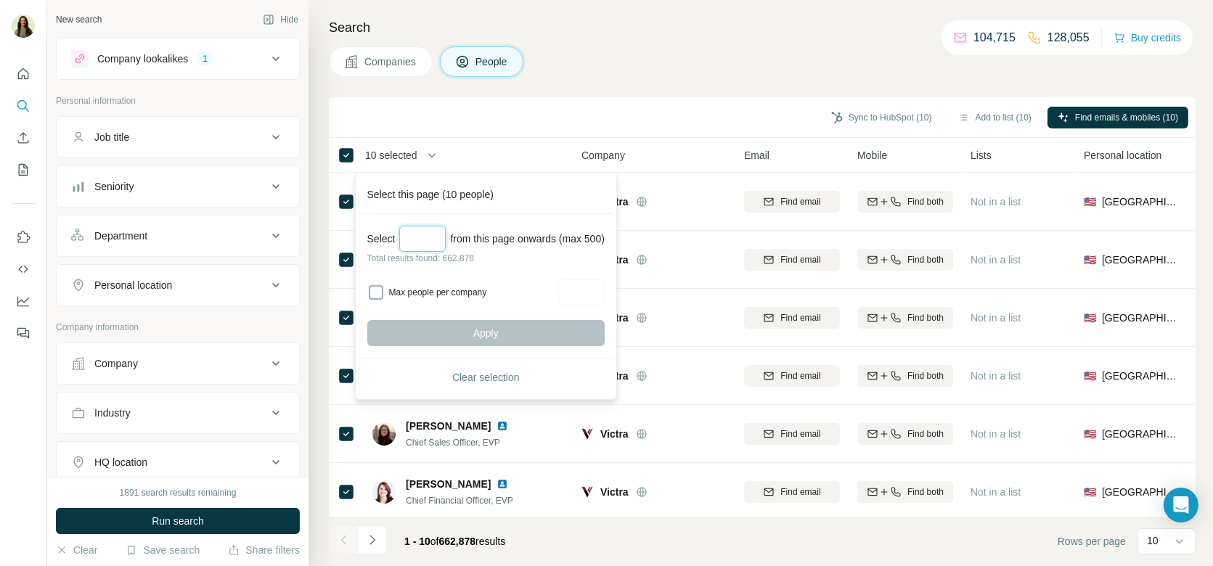
click at [415, 236] on input "Select a number (up to 500)" at bounding box center [422, 239] width 46 height 26
type input "***"
click at [518, 329] on button "Apply" at bounding box center [485, 333] width 237 height 26
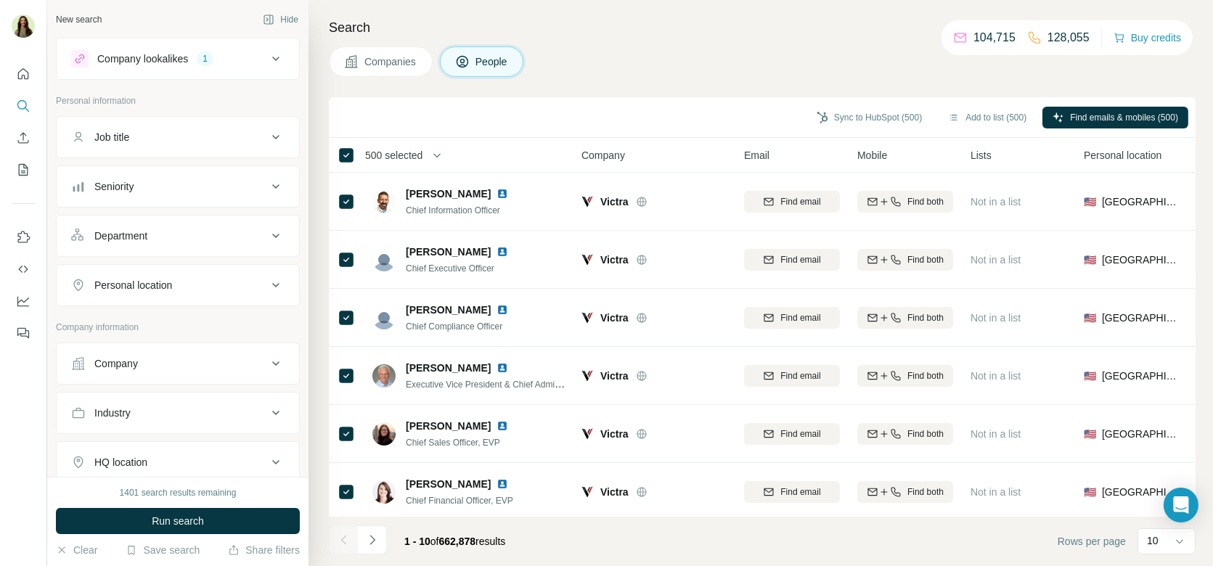
click at [149, 62] on div "Company lookalikes" at bounding box center [142, 59] width 91 height 15
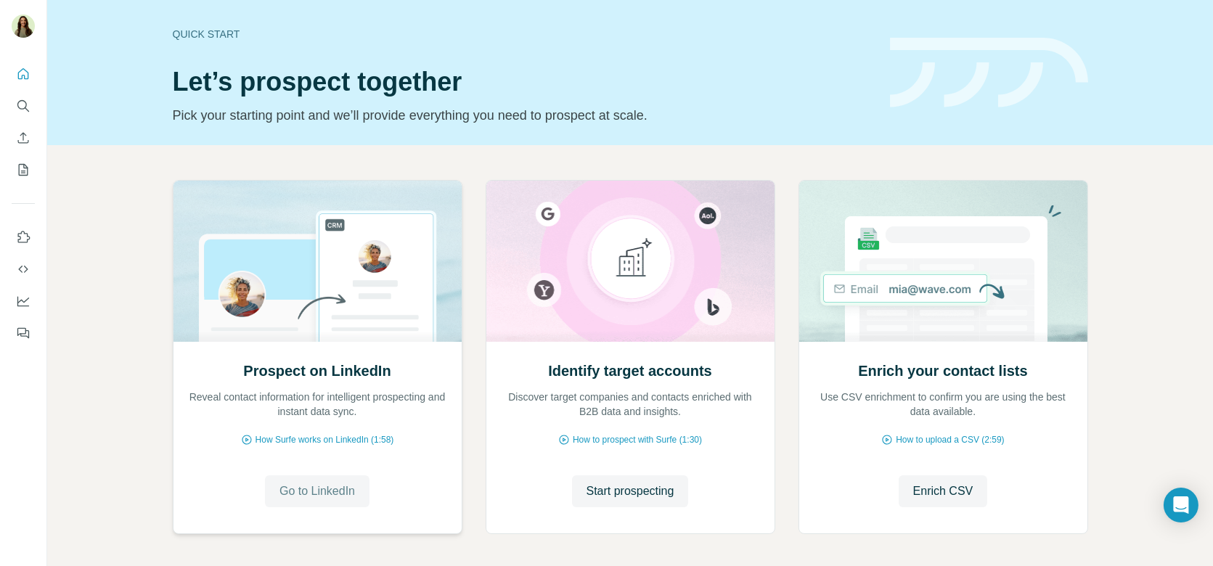
click at [352, 490] on span "Go to LinkedIn" at bounding box center [318, 491] width 76 height 17
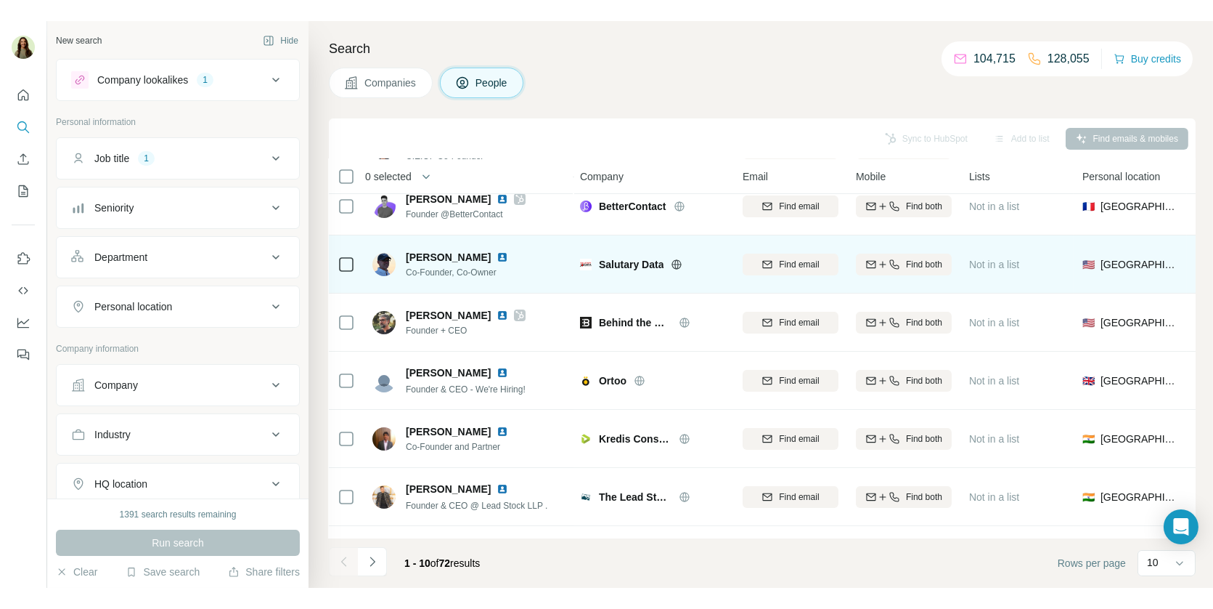
scroll to position [0, 1]
